Goal: Task Accomplishment & Management: Manage account settings

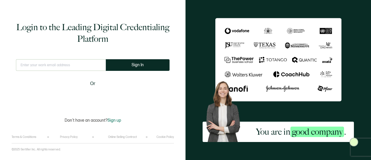
click at [83, 66] on input "text" at bounding box center [61, 65] width 90 height 12
click at [47, 69] on input "text" at bounding box center [61, 65] width 90 height 12
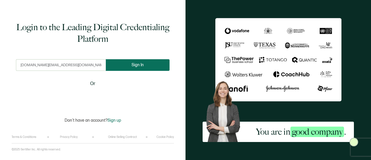
type input "[DOMAIN_NAME][EMAIL_ADDRESS][DOMAIN_NAME]"
click at [124, 67] on button "Sign In" at bounding box center [138, 65] width 64 height 12
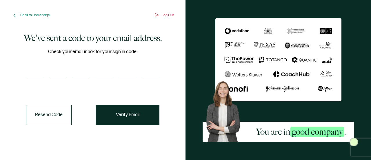
click at [39, 74] on input "number" at bounding box center [34, 71] width 17 height 12
paste input "8"
type input "8"
type input "5"
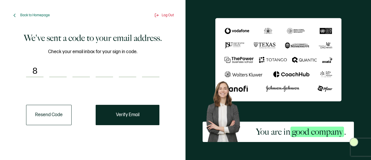
type input "7"
type input "9"
type input "0"
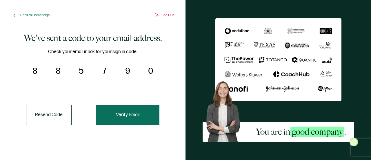
click at [127, 115] on span "Verify Email" at bounding box center [127, 114] width 23 height 5
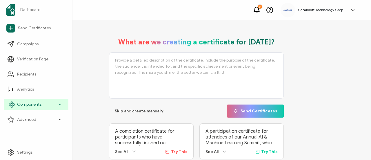
click at [49, 99] on div "Components" at bounding box center [36, 104] width 65 height 12
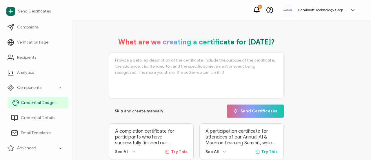
scroll to position [27, 0]
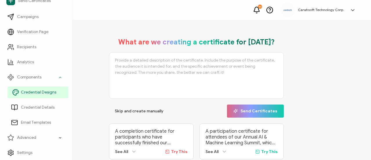
click at [47, 94] on span "Credential Designs" at bounding box center [38, 92] width 35 height 6
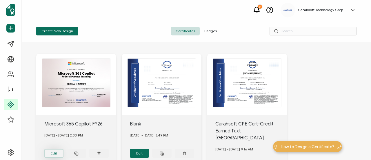
click at [54, 151] on button "Edit" at bounding box center [53, 153] width 19 height 9
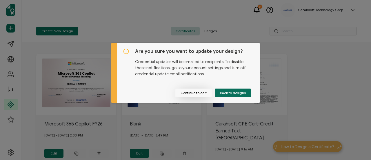
click at [198, 91] on button "Continue to edit" at bounding box center [193, 92] width 36 height 9
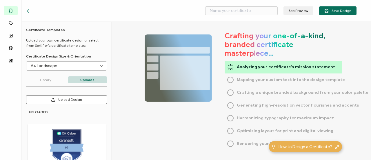
type input "Microsoft 365 Copilot FY26"
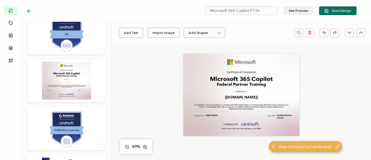
scroll to position [113, 0]
click at [100, 99] on div at bounding box center [101, 98] width 8 height 4
click at [96, 110] on span "Delete Image" at bounding box center [90, 111] width 22 height 4
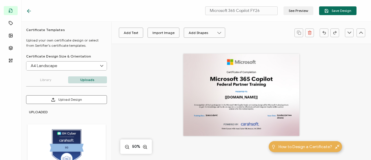
scroll to position [0, 0]
click at [30, 11] on icon at bounding box center [28, 11] width 3 height 0
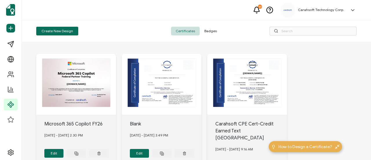
click at [213, 30] on span "Badges" at bounding box center [210, 31] width 22 height 9
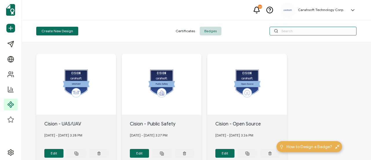
click at [291, 32] on input "text" at bounding box center [312, 31] width 87 height 9
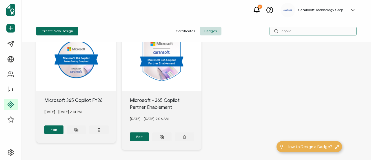
scroll to position [25, 0]
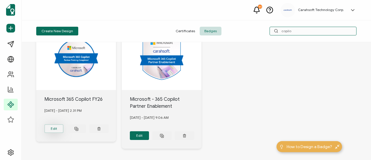
type input "copilo"
click at [57, 128] on button "Edit" at bounding box center [53, 128] width 19 height 9
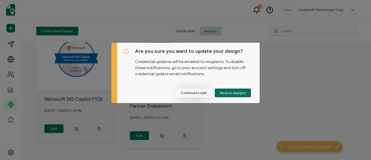
click at [203, 92] on button "Continue to edit" at bounding box center [193, 92] width 36 height 9
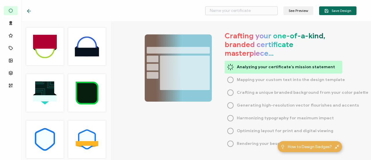
type input "Microsoft 365 Copilot FY26"
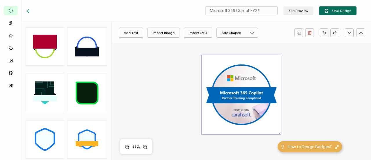
click at [247, 91] on img at bounding box center [241, 94] width 79 height 79
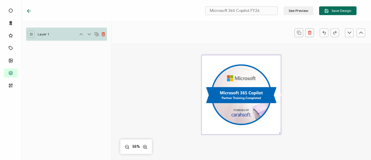
drag, startPoint x: 239, startPoint y: 106, endPoint x: 235, endPoint y: 124, distance: 18.4
click at [235, 124] on img at bounding box center [241, 94] width 79 height 79
click at [309, 34] on icon "button" at bounding box center [309, 33] width 3 height 3
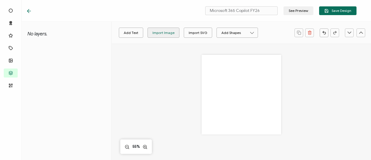
click at [165, 36] on div "Import Image" at bounding box center [163, 33] width 22 height 10
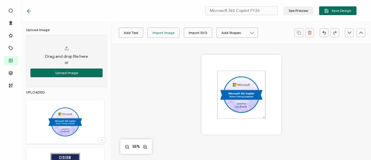
click at [239, 92] on img at bounding box center [240, 94] width 47 height 47
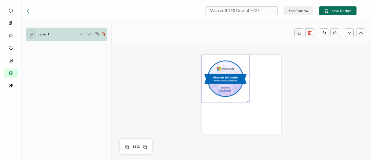
drag, startPoint x: 239, startPoint y: 92, endPoint x: 222, endPoint y: 76, distance: 23.3
click at [222, 76] on img at bounding box center [225, 78] width 47 height 47
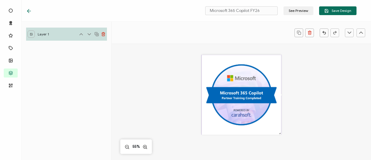
drag, startPoint x: 246, startPoint y: 100, endPoint x: 291, endPoint y: 159, distance: 73.9
click at [291, 159] on div "55%" at bounding box center [240, 146] width 259 height 206
click at [318, 119] on div "55%" at bounding box center [240, 146] width 259 height 206
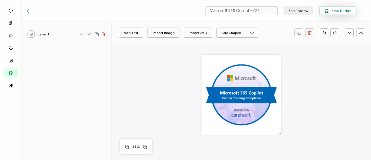
click at [337, 9] on span "Save Design" at bounding box center [337, 11] width 27 height 4
click at [333, 14] on button "Save Design" at bounding box center [337, 10] width 37 height 9
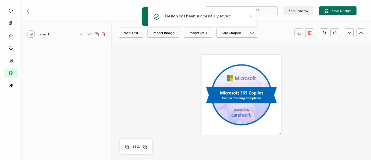
click at [30, 10] on icon at bounding box center [29, 11] width 6 height 6
